Goal: Navigation & Orientation: Find specific page/section

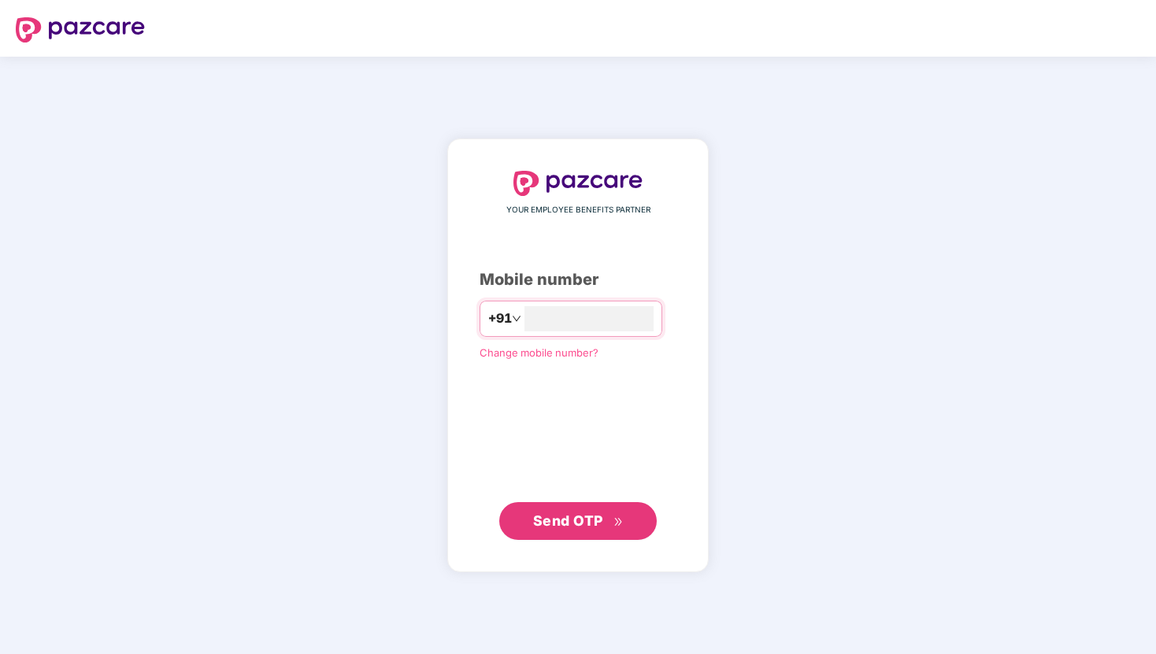
type input "**********"
click at [566, 524] on span "Send OTP" at bounding box center [568, 520] width 70 height 17
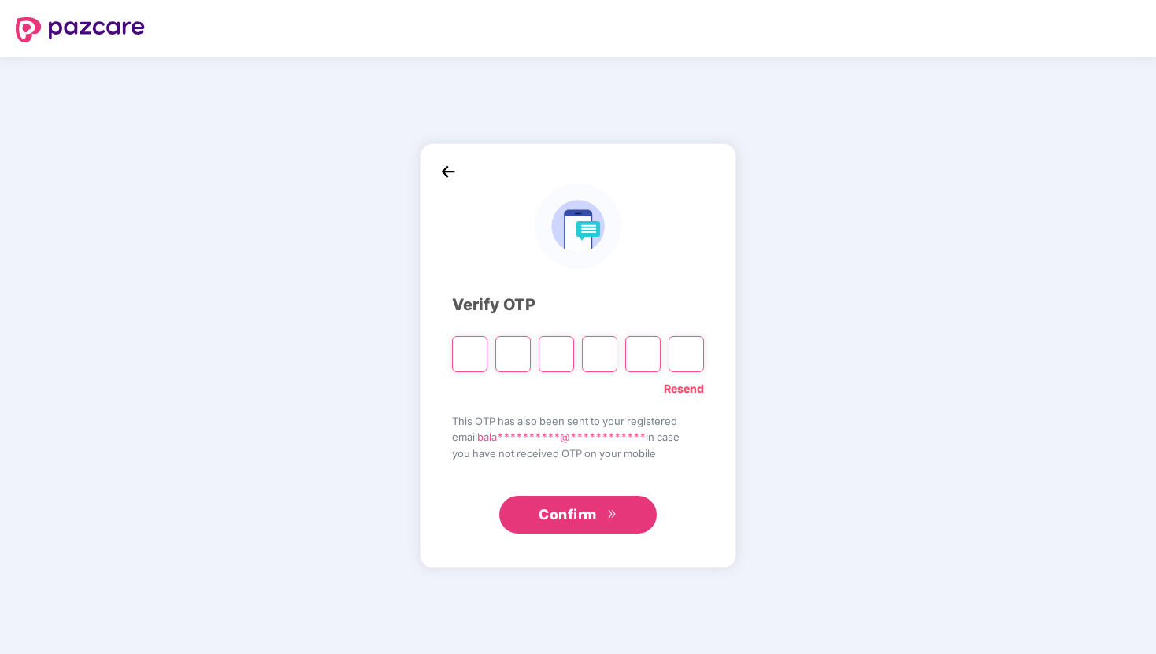
type input "*"
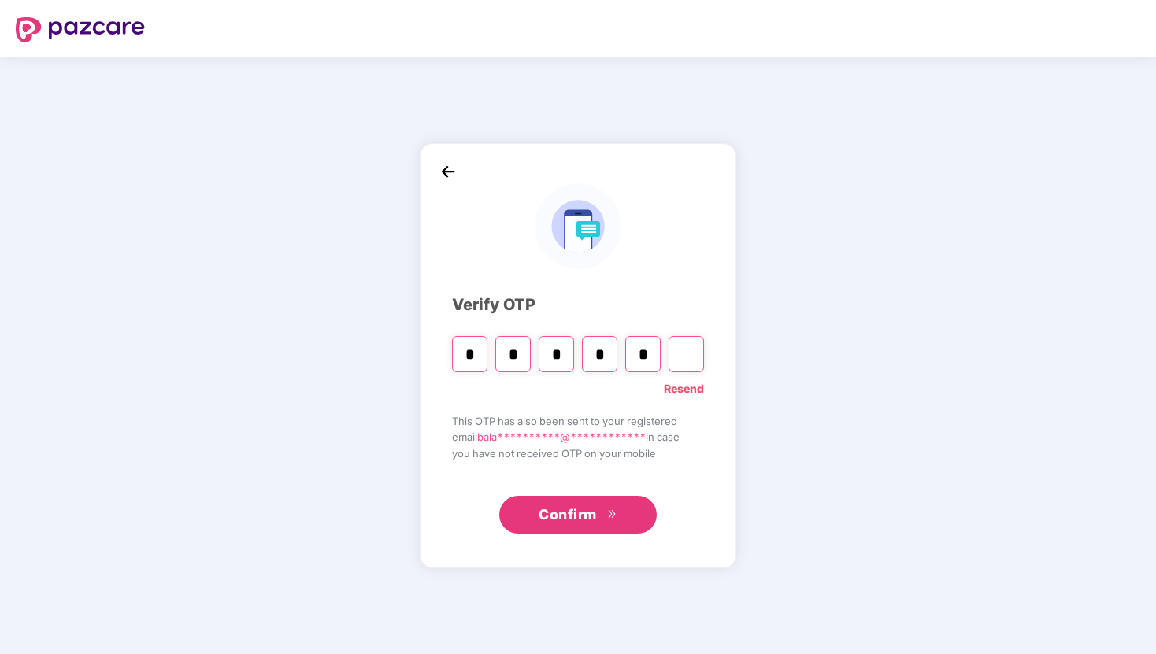
type input "*"
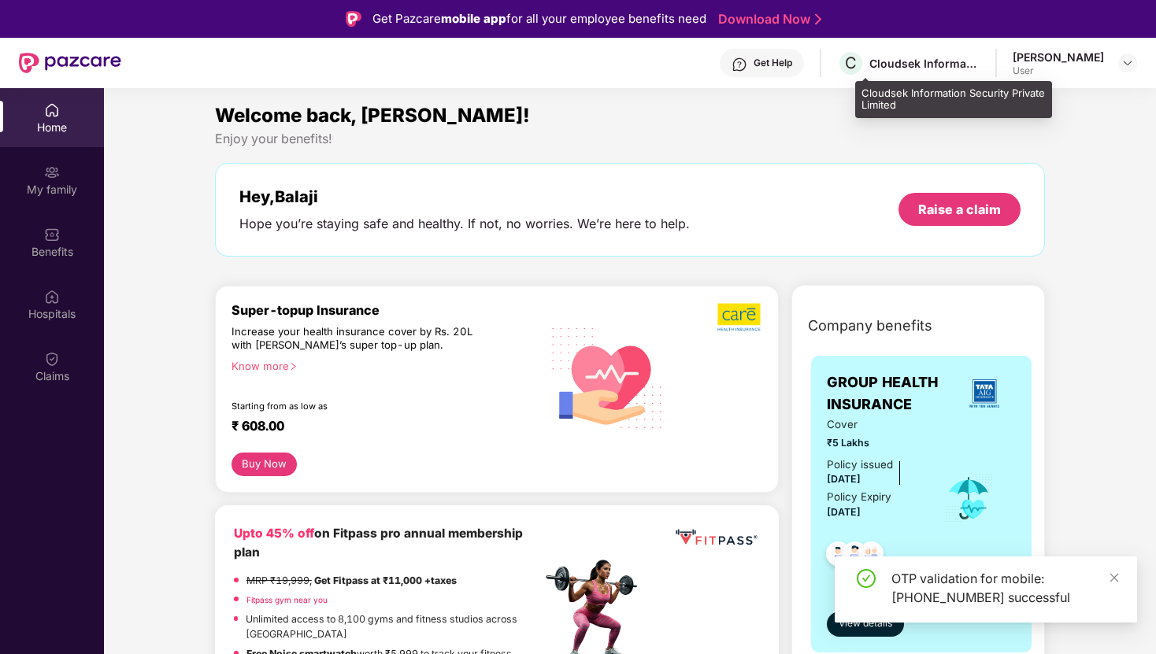
click at [975, 69] on div "Cloudsek Information Security Private Limited" at bounding box center [924, 63] width 110 height 15
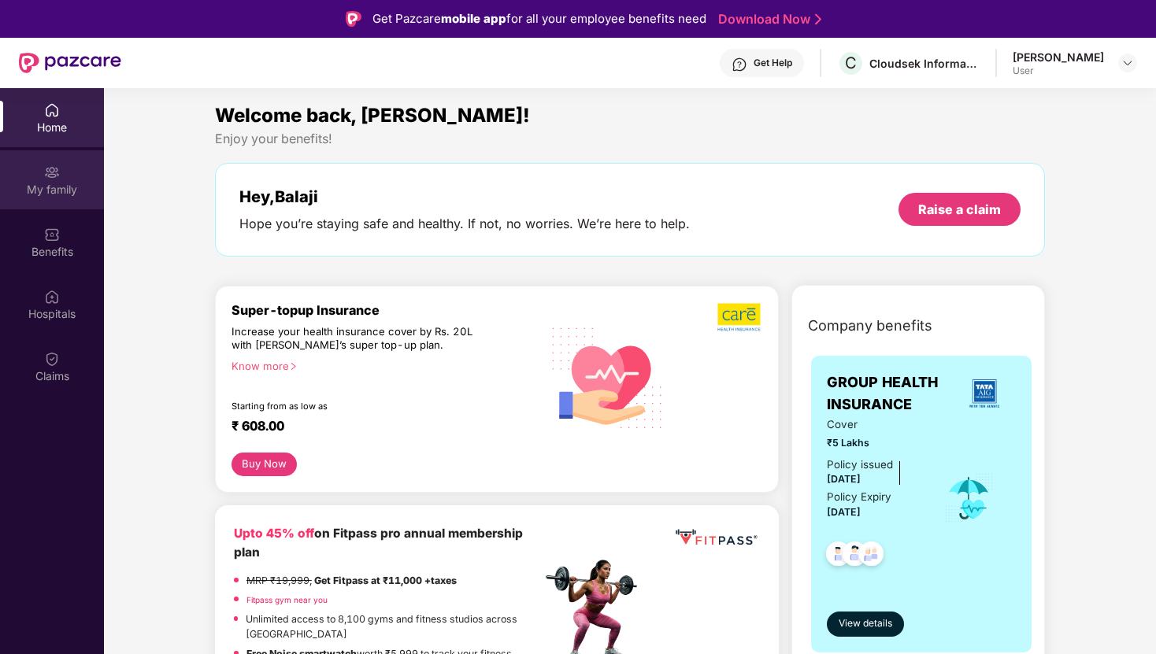
click at [48, 168] on img at bounding box center [52, 173] width 16 height 16
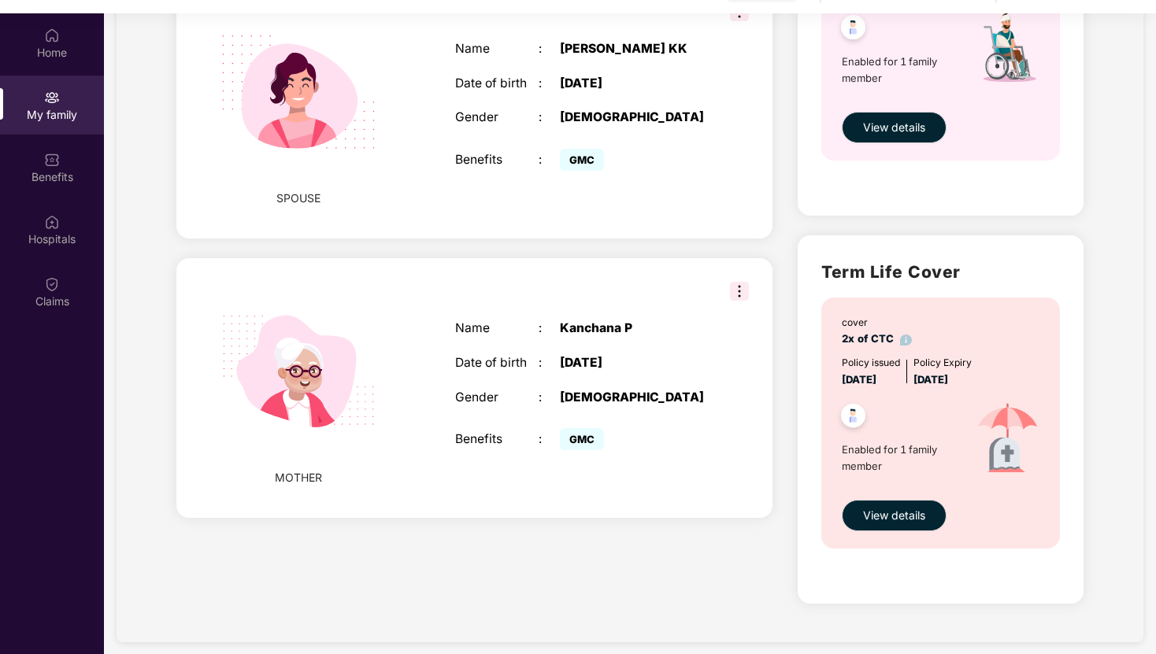
scroll to position [88, 0]
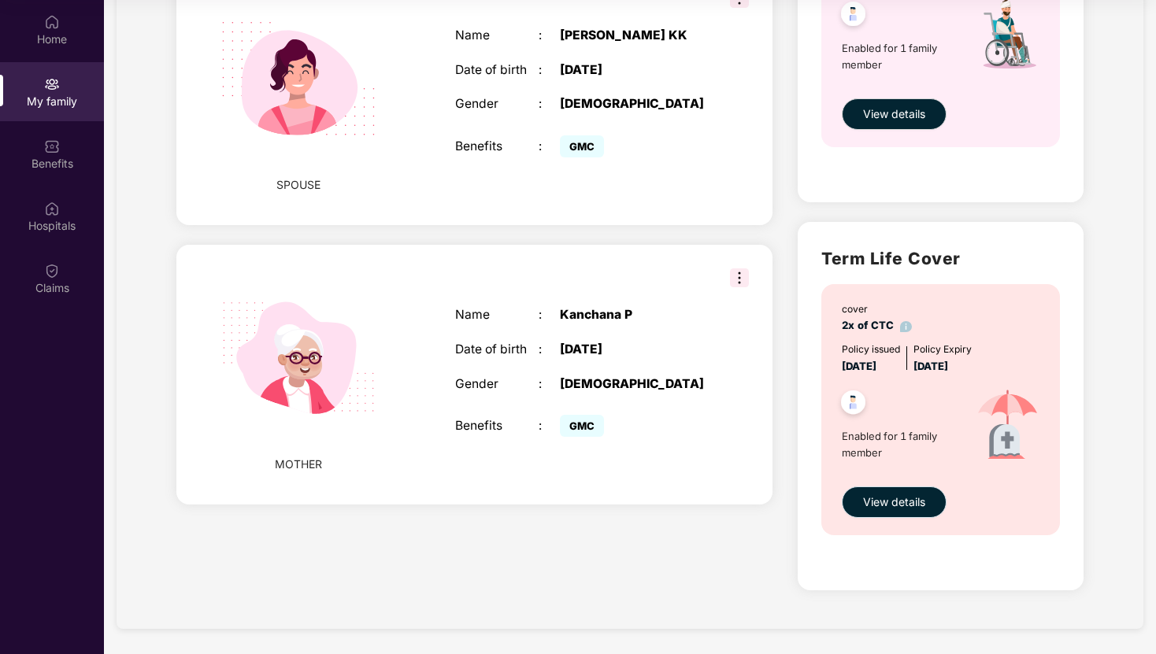
click at [882, 510] on span "View details" at bounding box center [894, 502] width 62 height 17
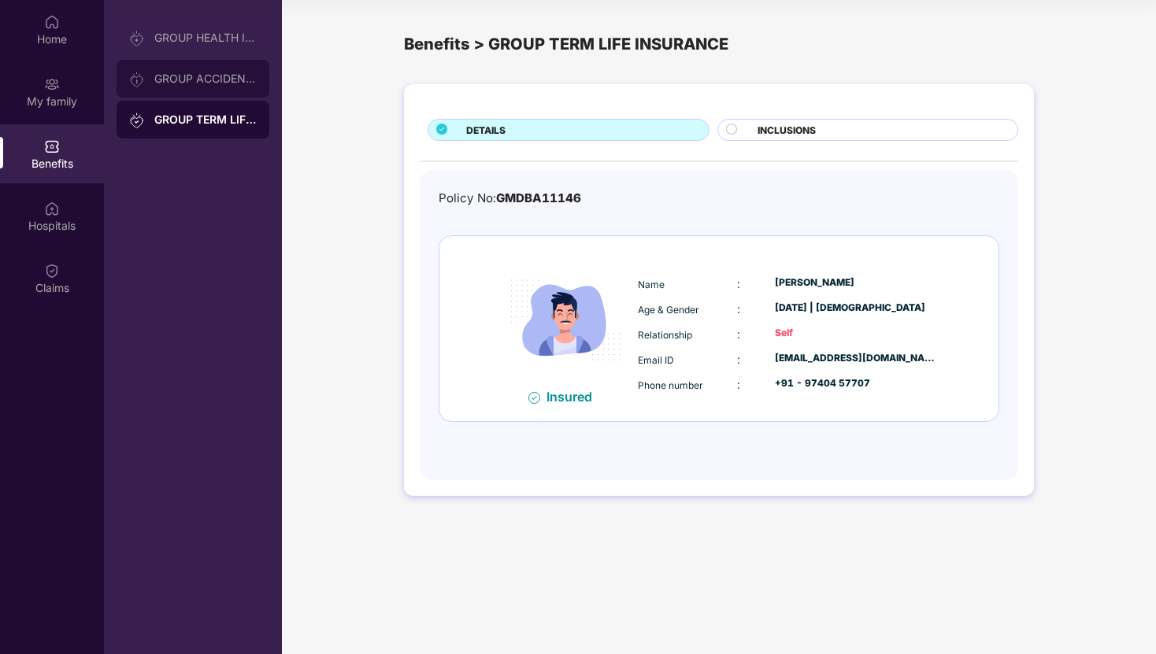
click at [153, 75] on div at bounding box center [141, 78] width 25 height 17
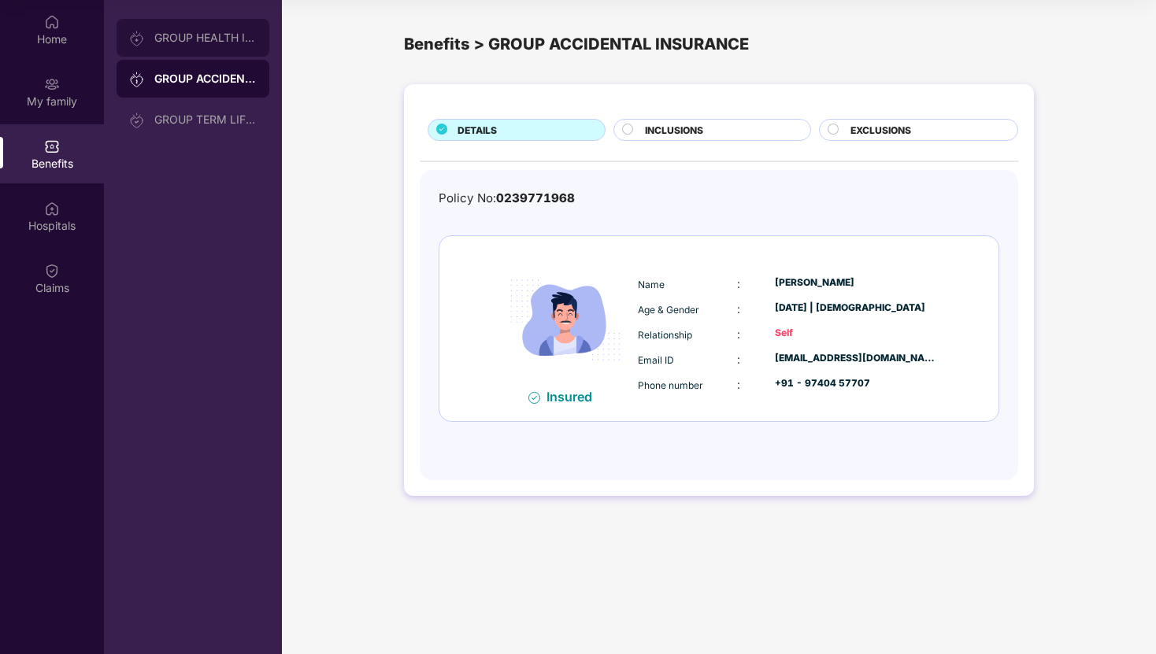
click at [196, 42] on div "GROUP HEALTH INSURANCE" at bounding box center [205, 37] width 102 height 13
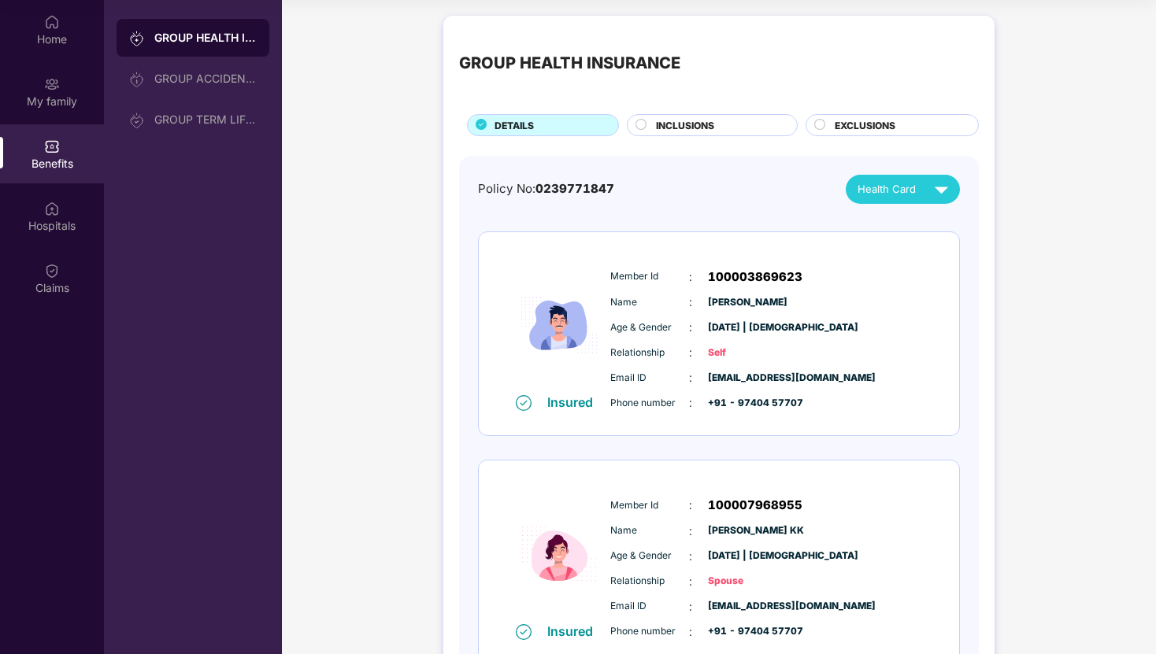
click at [20, 153] on div "Benefits" at bounding box center [52, 153] width 104 height 59
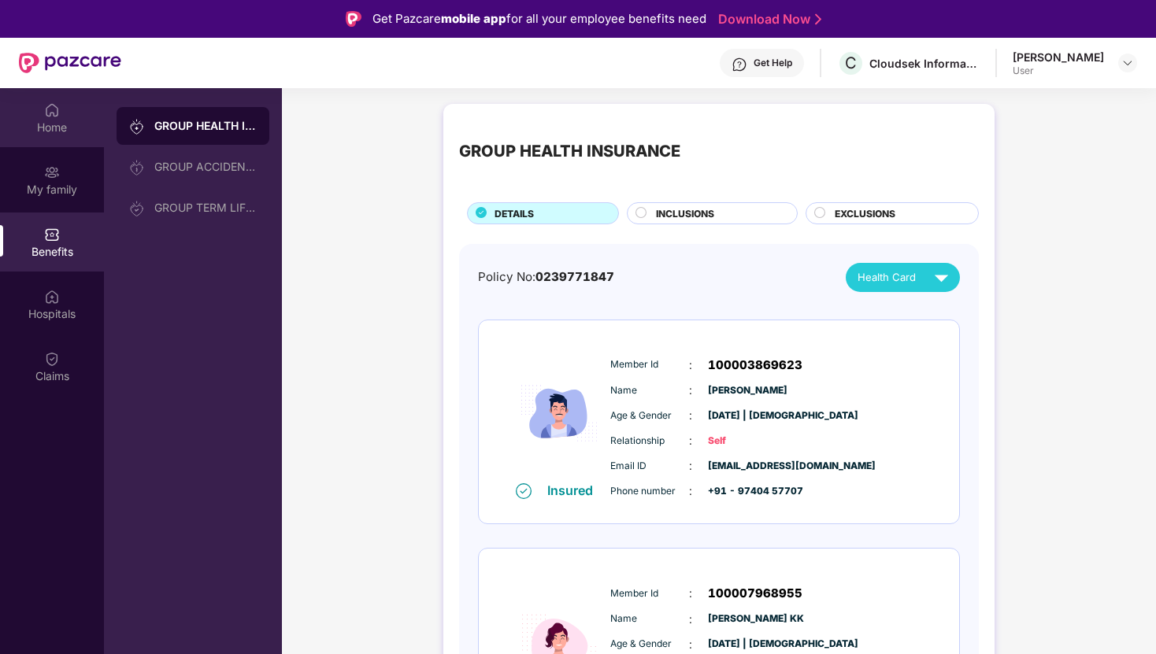
click at [59, 127] on div "Home" at bounding box center [52, 128] width 104 height 16
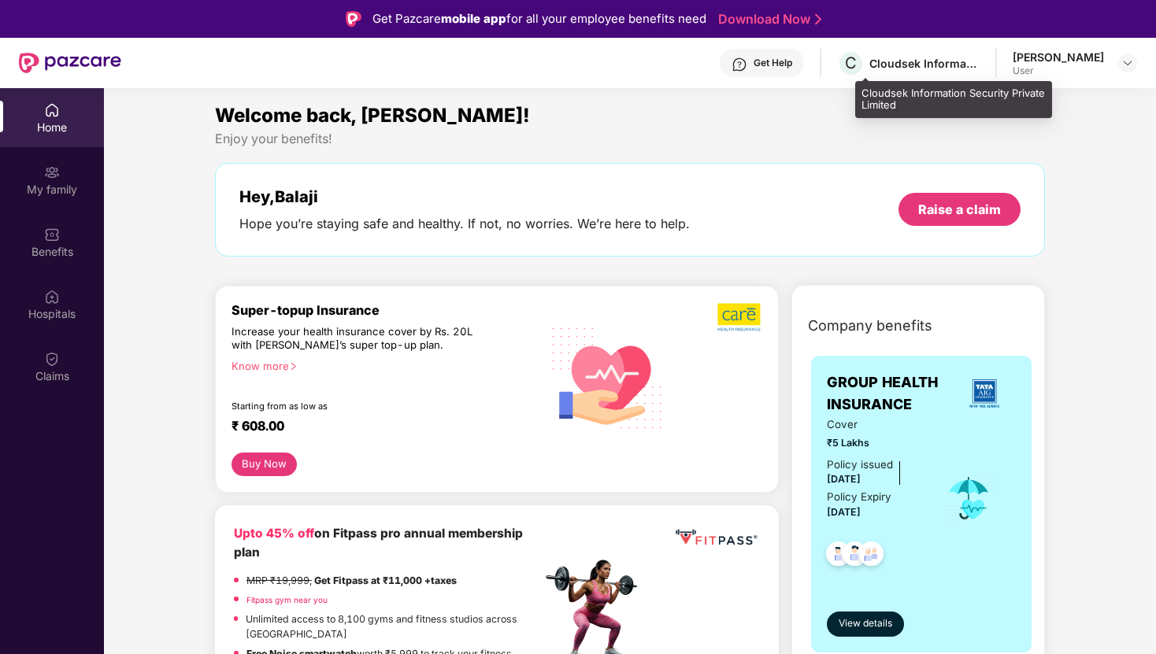
click at [920, 58] on div "Cloudsek Information Security Private Limited" at bounding box center [924, 63] width 110 height 15
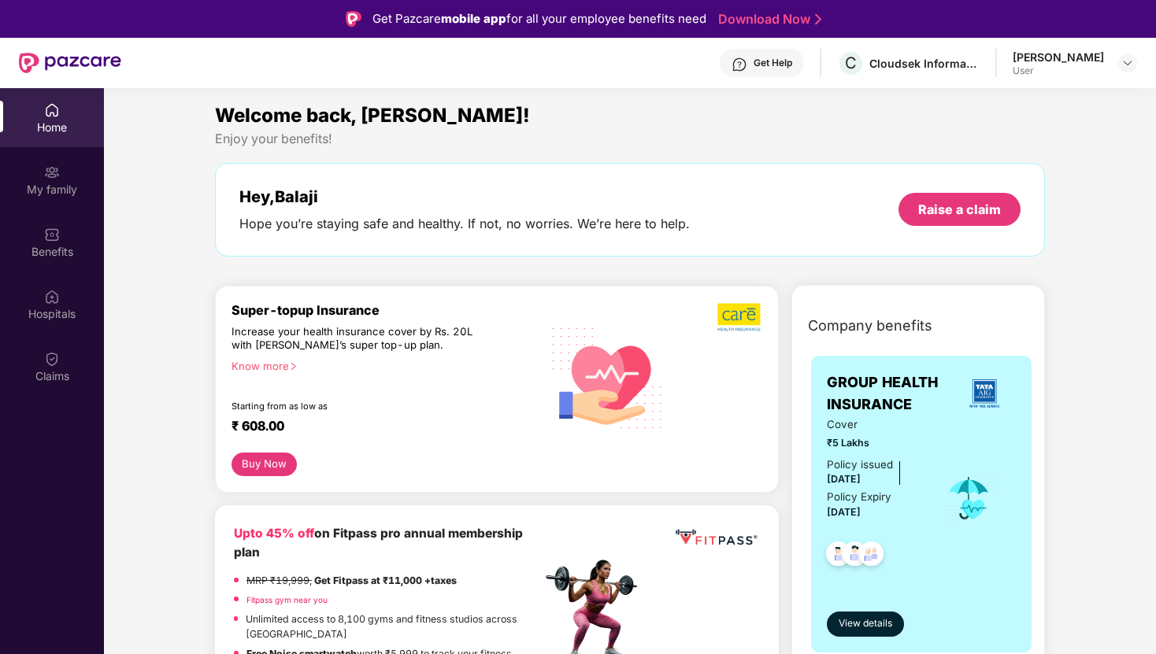
click at [1119, 46] on div "Get Help C Cloudsek Information Security Private Limited [PERSON_NAME] User" at bounding box center [629, 63] width 1016 height 50
click at [1119, 65] on div at bounding box center [1127, 63] width 19 height 19
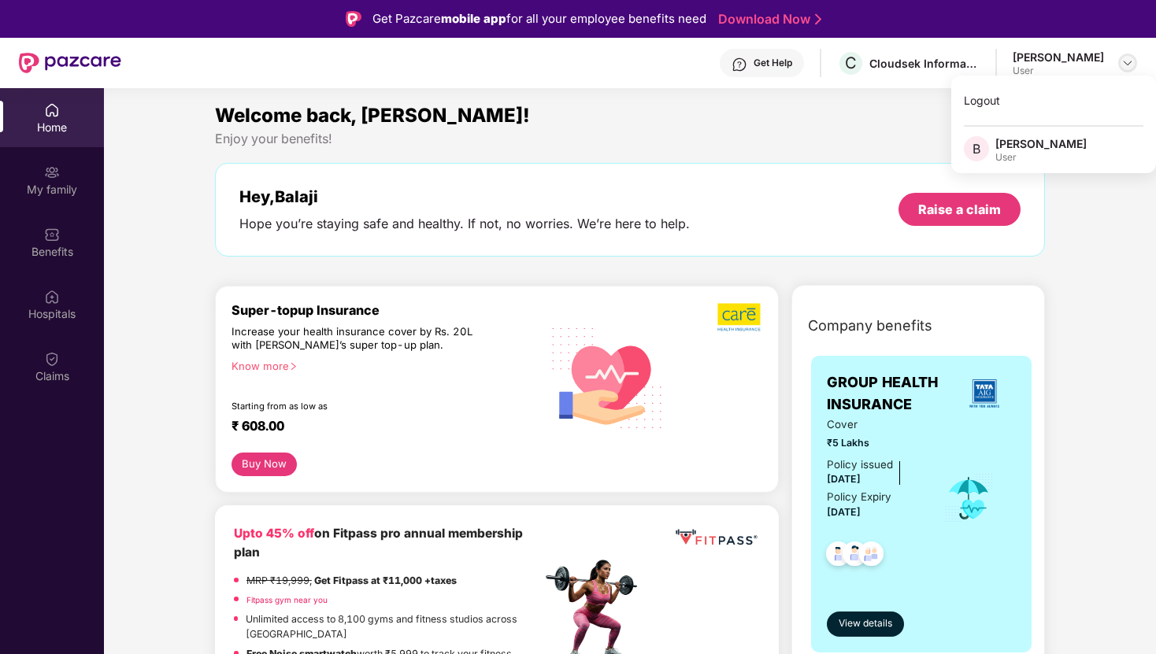
click at [1128, 65] on img at bounding box center [1127, 63] width 13 height 13
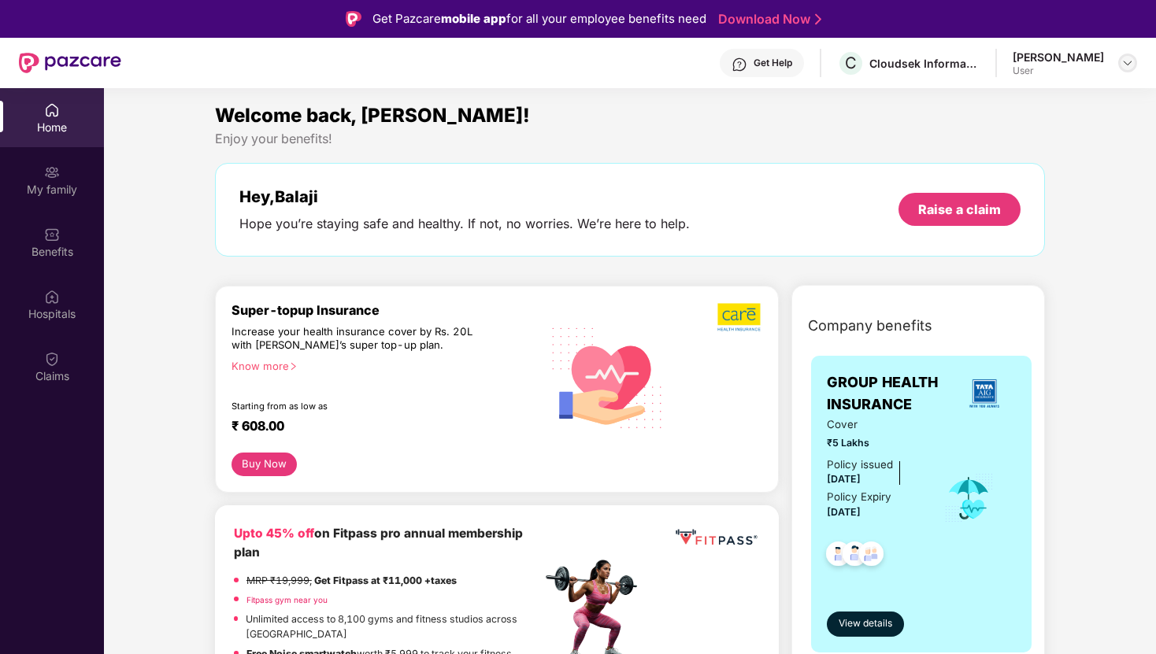
click at [1128, 65] on img at bounding box center [1127, 63] width 13 height 13
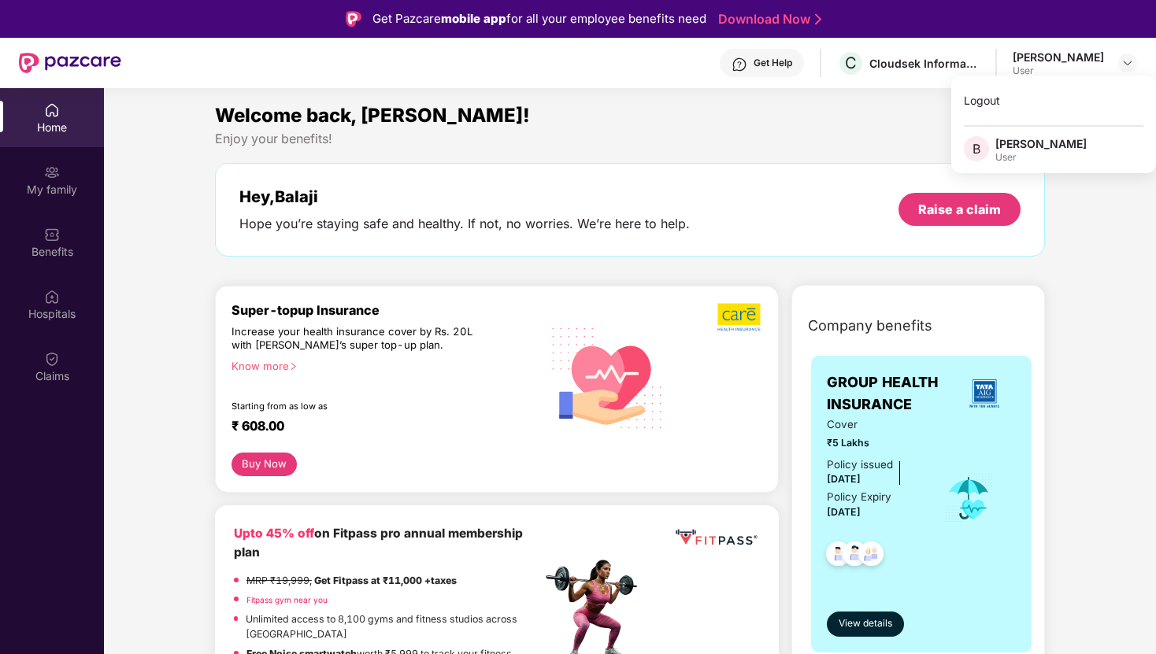
click at [1024, 157] on div "User" at bounding box center [1040, 157] width 91 height 13
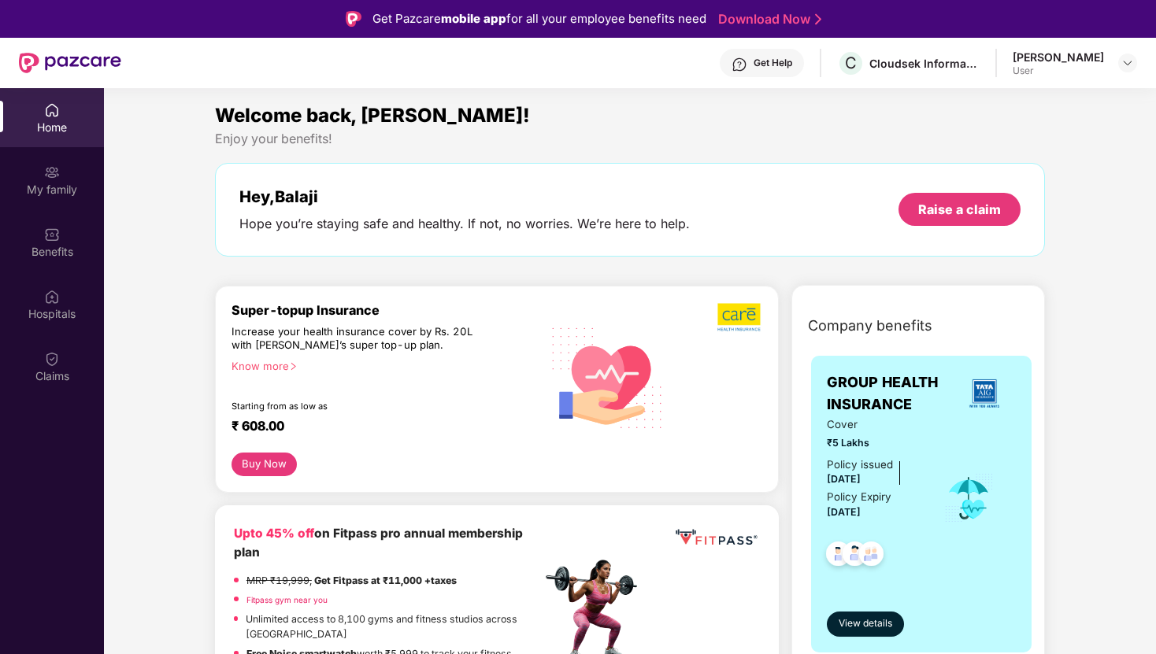
click at [1124, 35] on div "Get Pazcare mobile app for all your employee benefits need Download Now" at bounding box center [578, 19] width 1156 height 38
click at [1111, 67] on div "[PERSON_NAME] User" at bounding box center [1075, 64] width 124 height 28
click at [1129, 61] on img at bounding box center [1127, 63] width 13 height 13
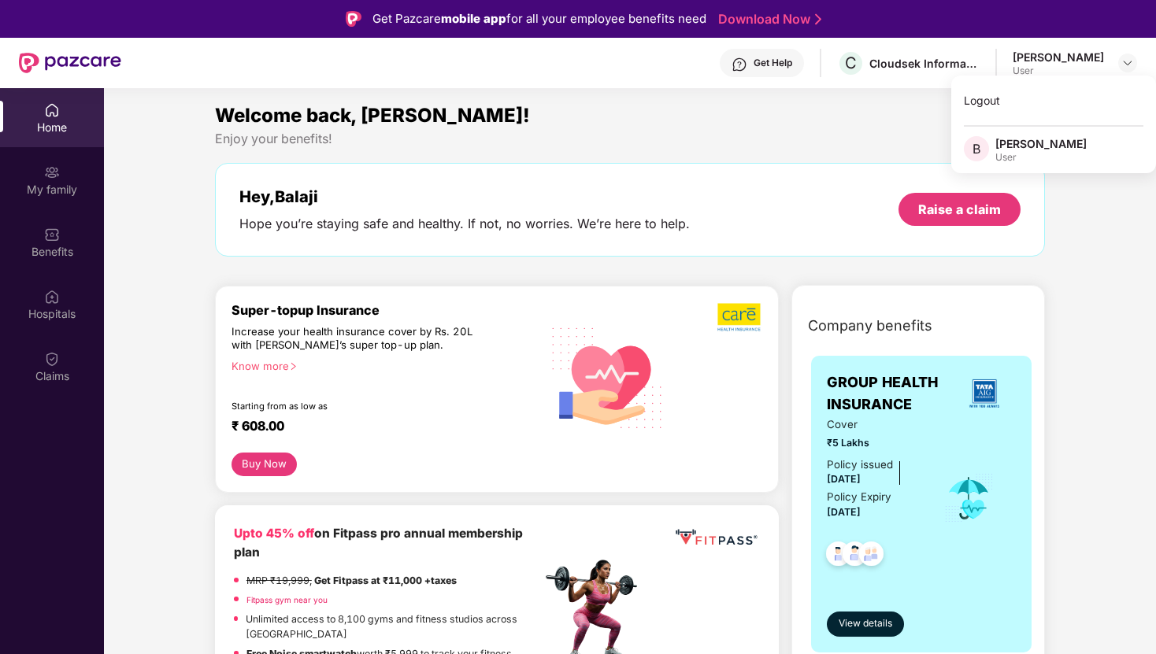
click at [1042, 140] on div "[PERSON_NAME]" at bounding box center [1040, 143] width 91 height 15
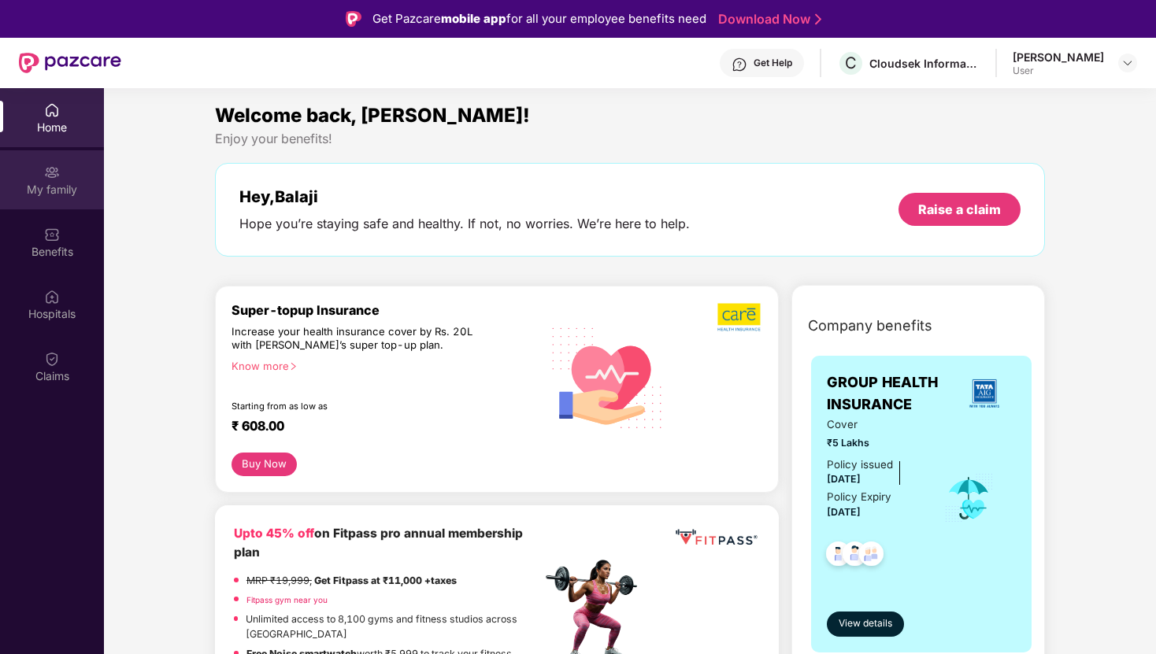
click at [91, 162] on div "My family" at bounding box center [52, 179] width 104 height 59
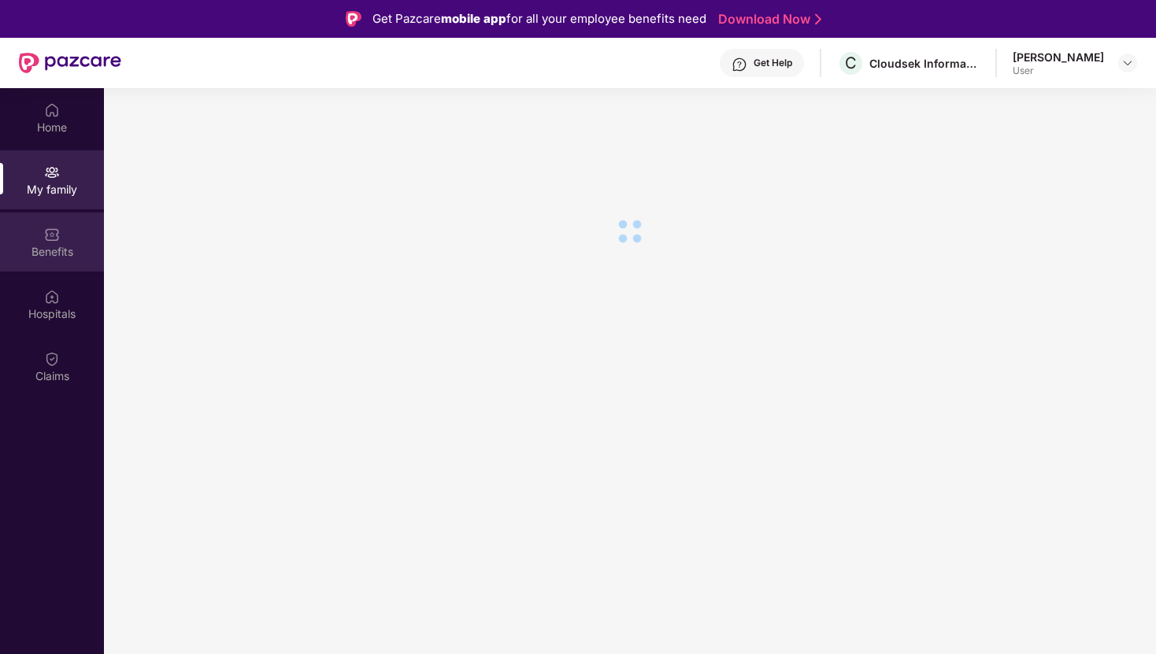
click at [65, 214] on div "Benefits" at bounding box center [52, 242] width 104 height 59
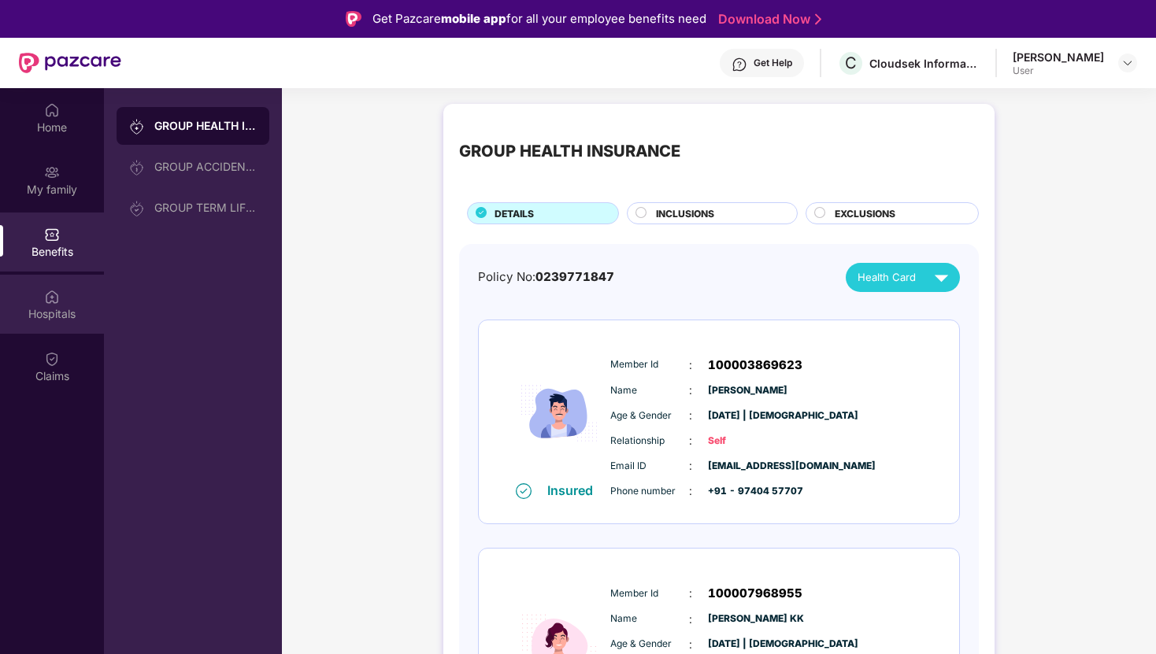
click at [52, 296] on img at bounding box center [52, 297] width 16 height 16
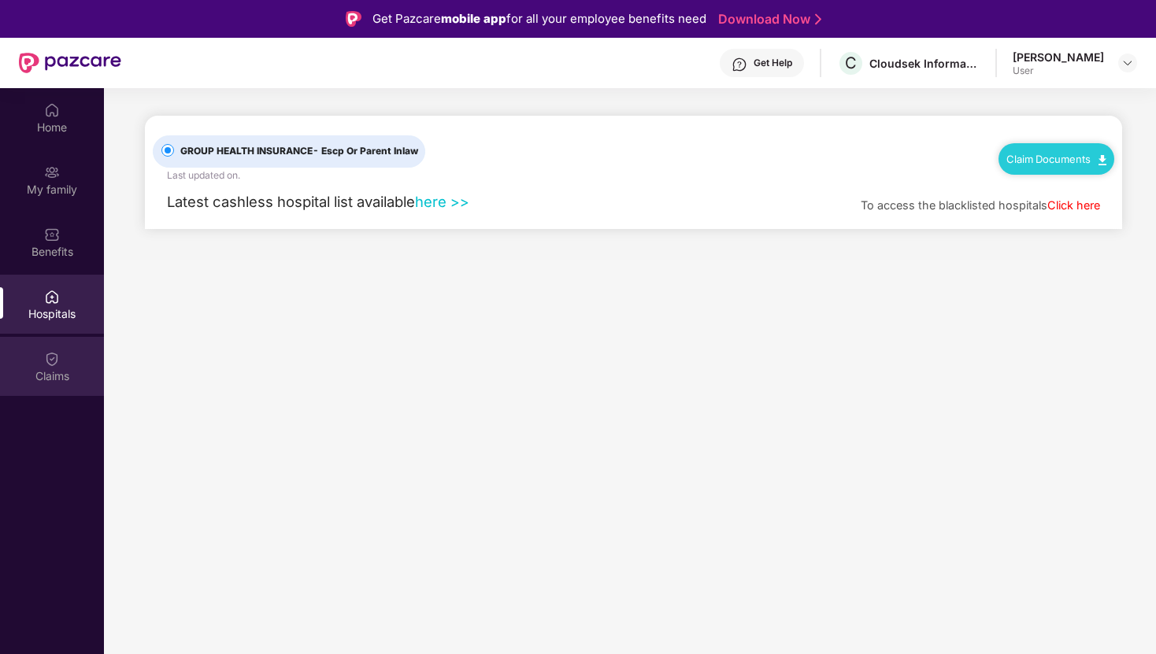
click at [38, 384] on div "Claims" at bounding box center [52, 366] width 104 height 59
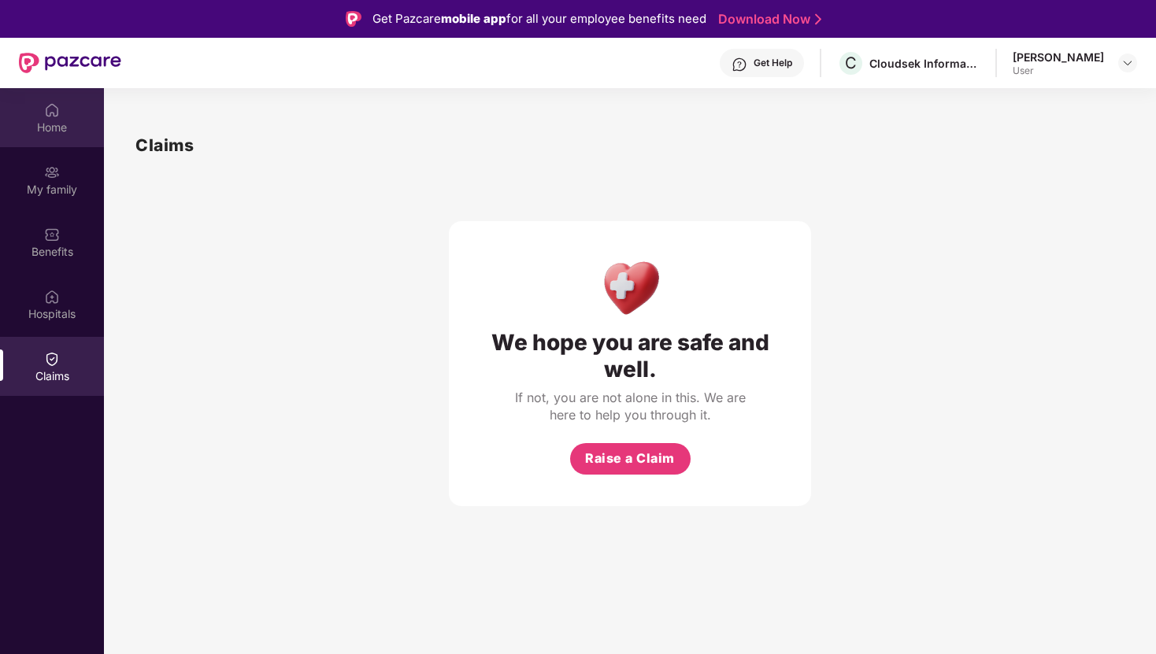
click at [54, 123] on div "Home" at bounding box center [52, 128] width 104 height 16
